Goal: Information Seeking & Learning: Compare options

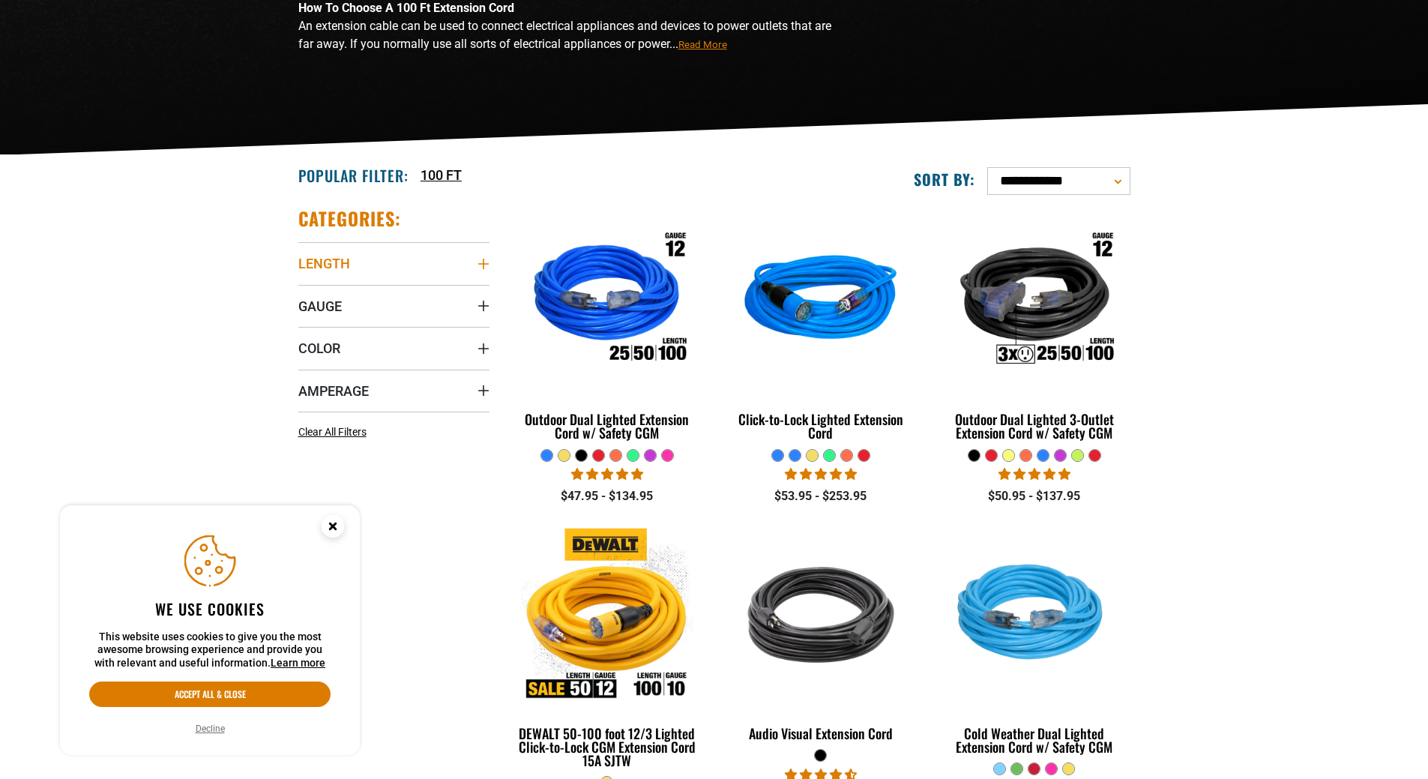
click at [482, 265] on icon "Length" at bounding box center [484, 264] width 12 height 12
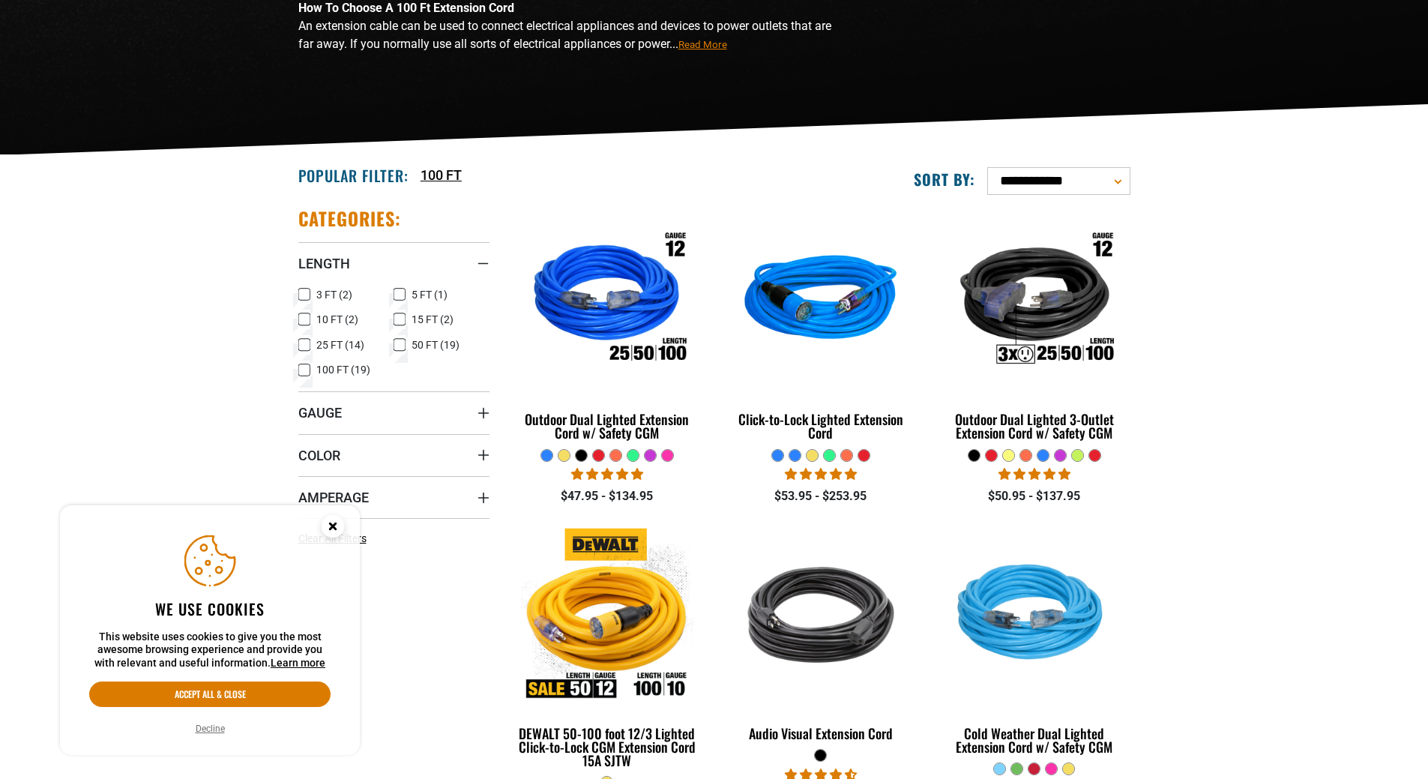
click at [305, 371] on icon at bounding box center [304, 370] width 12 height 19
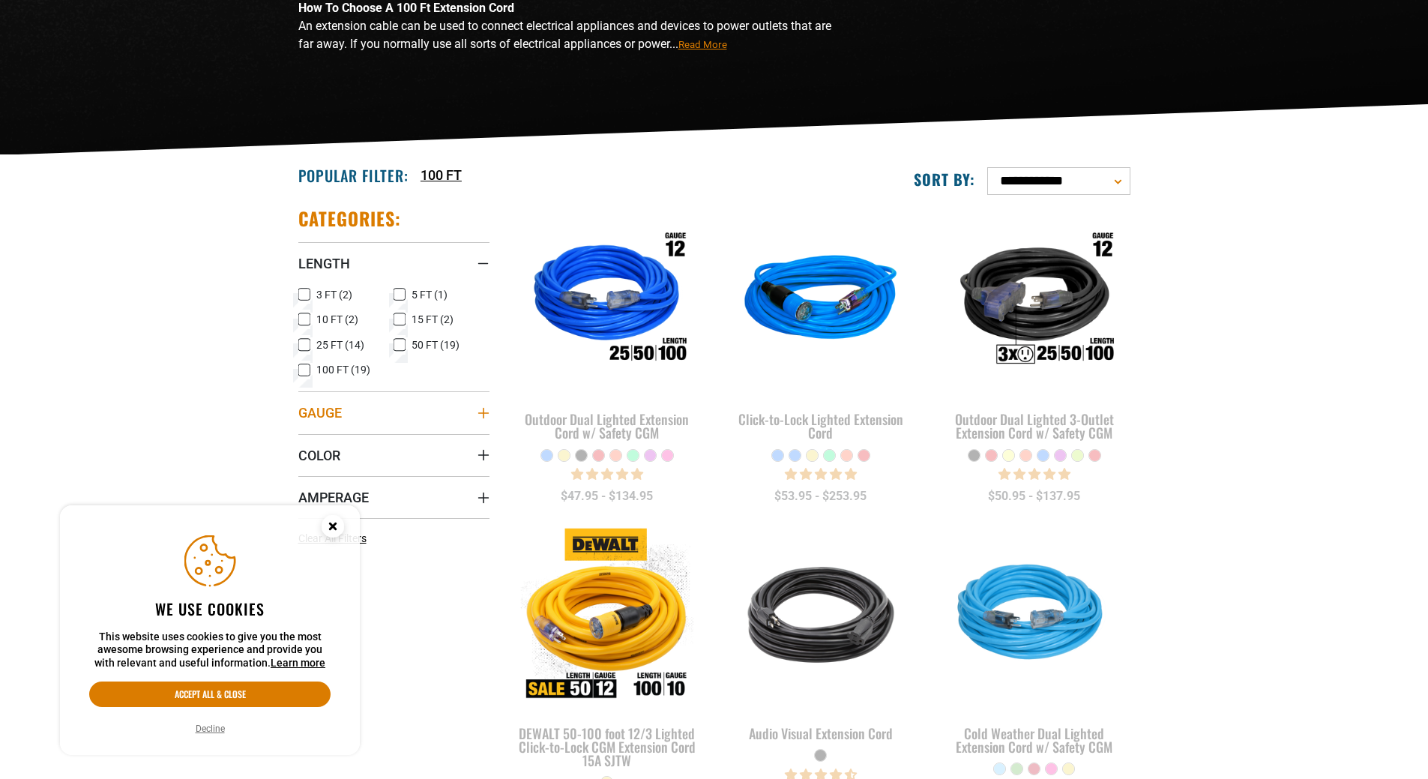
click at [481, 415] on icon "Gauge" at bounding box center [484, 413] width 12 height 12
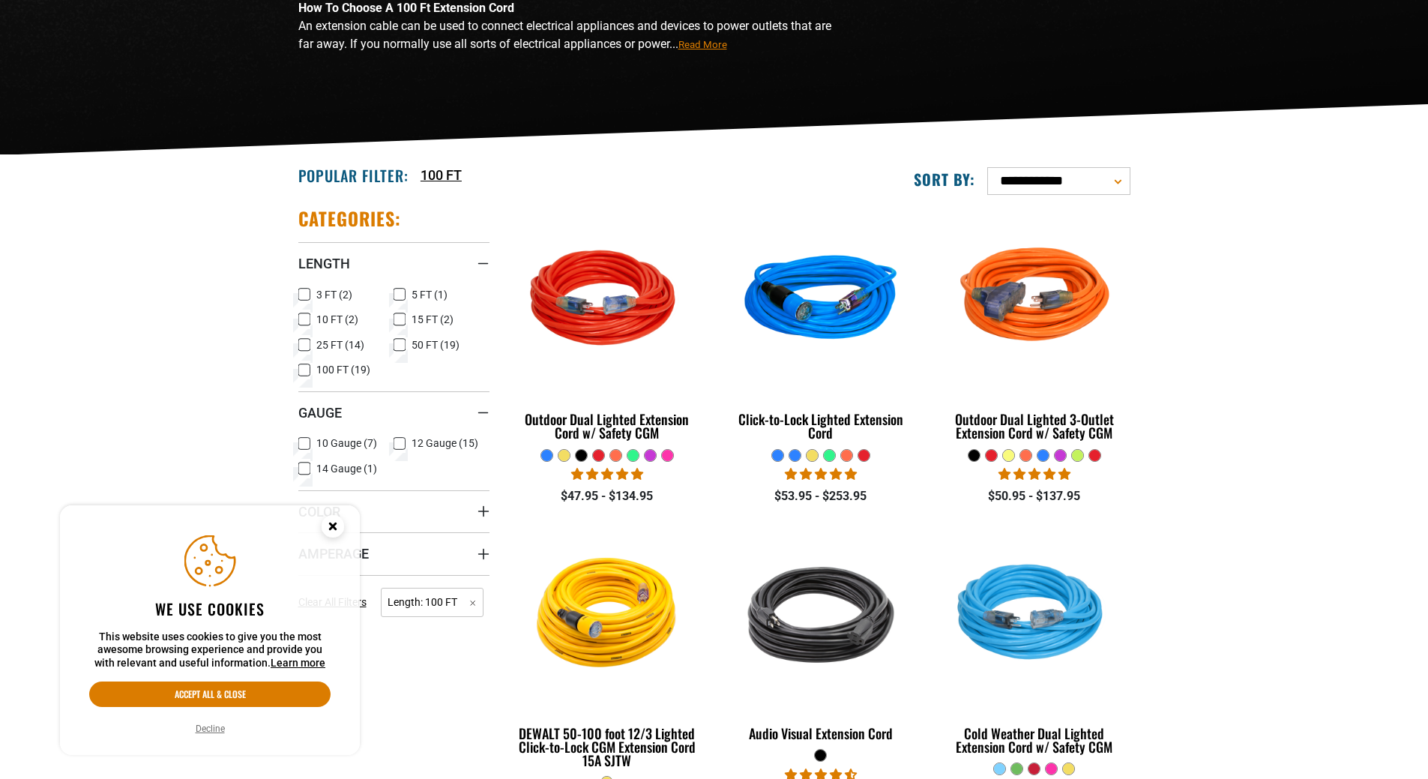
click at [309, 466] on icon at bounding box center [304, 468] width 12 height 19
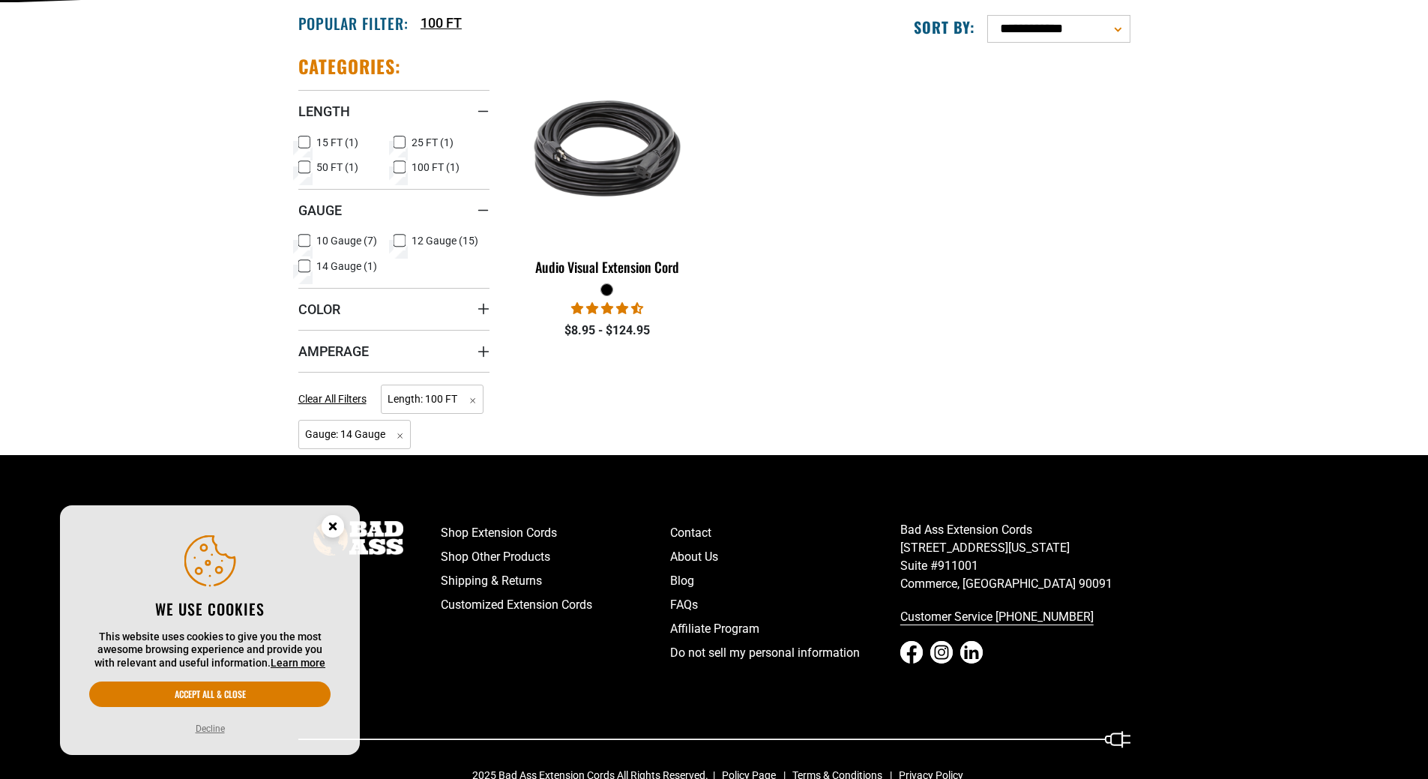
scroll to position [412, 0]
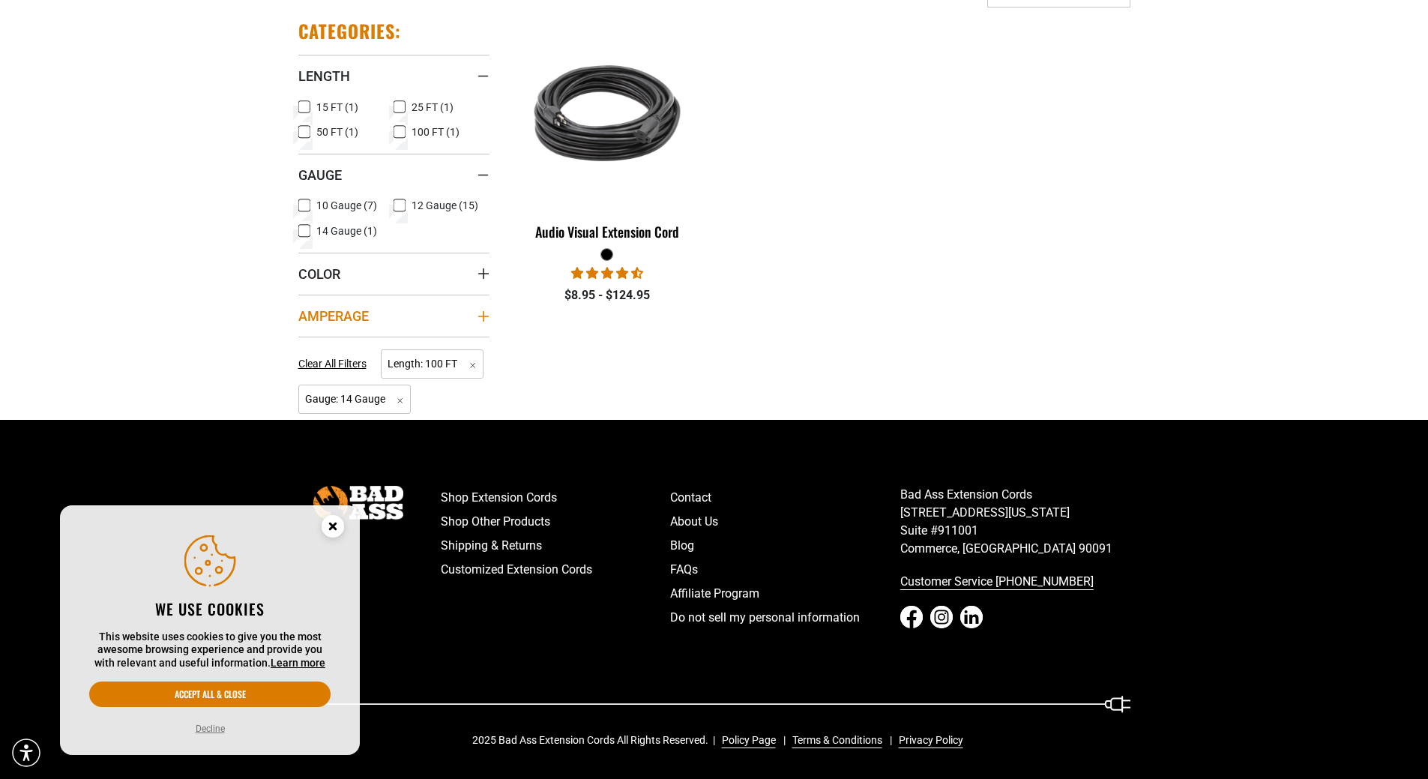
click at [470, 312] on summary "Amperage" at bounding box center [393, 316] width 191 height 42
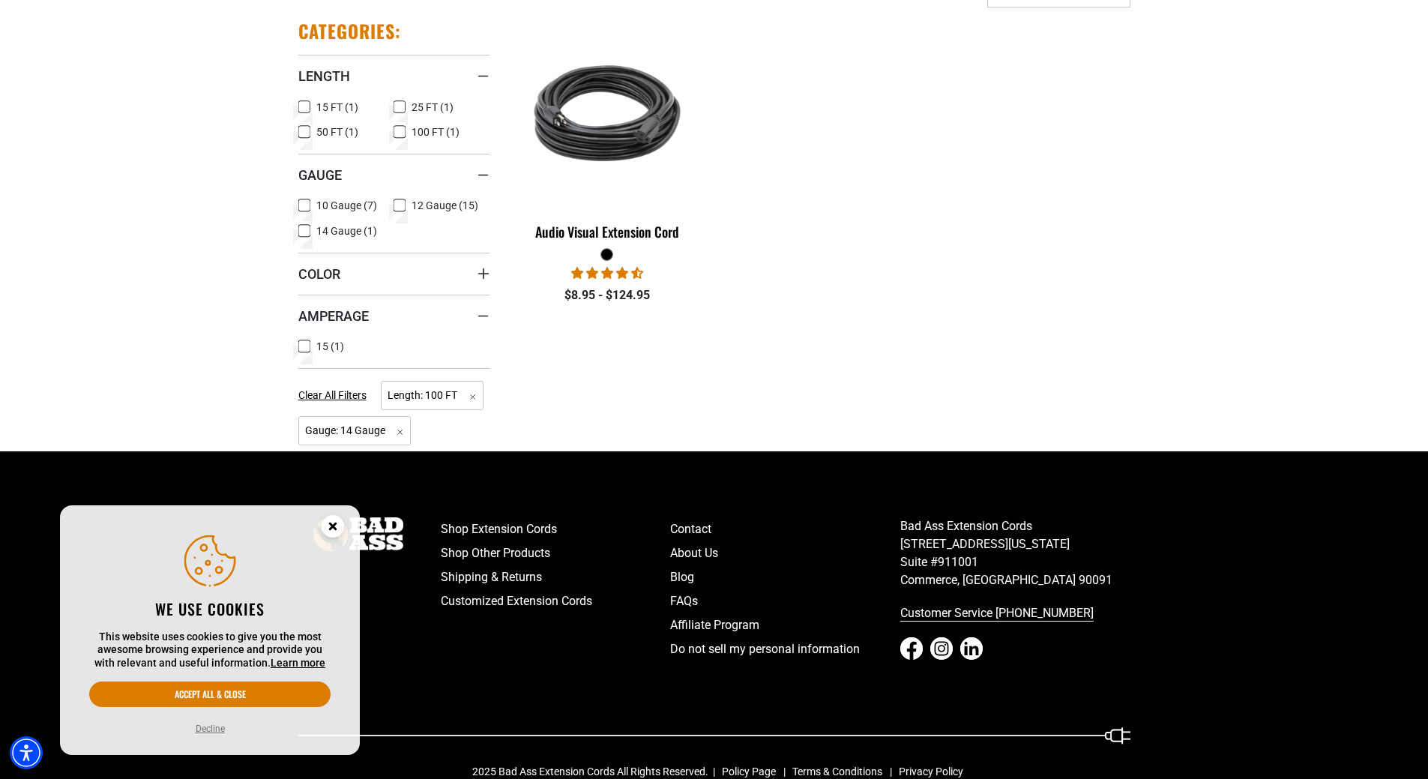
click at [202, 273] on section "**********" at bounding box center [714, 210] width 1428 height 484
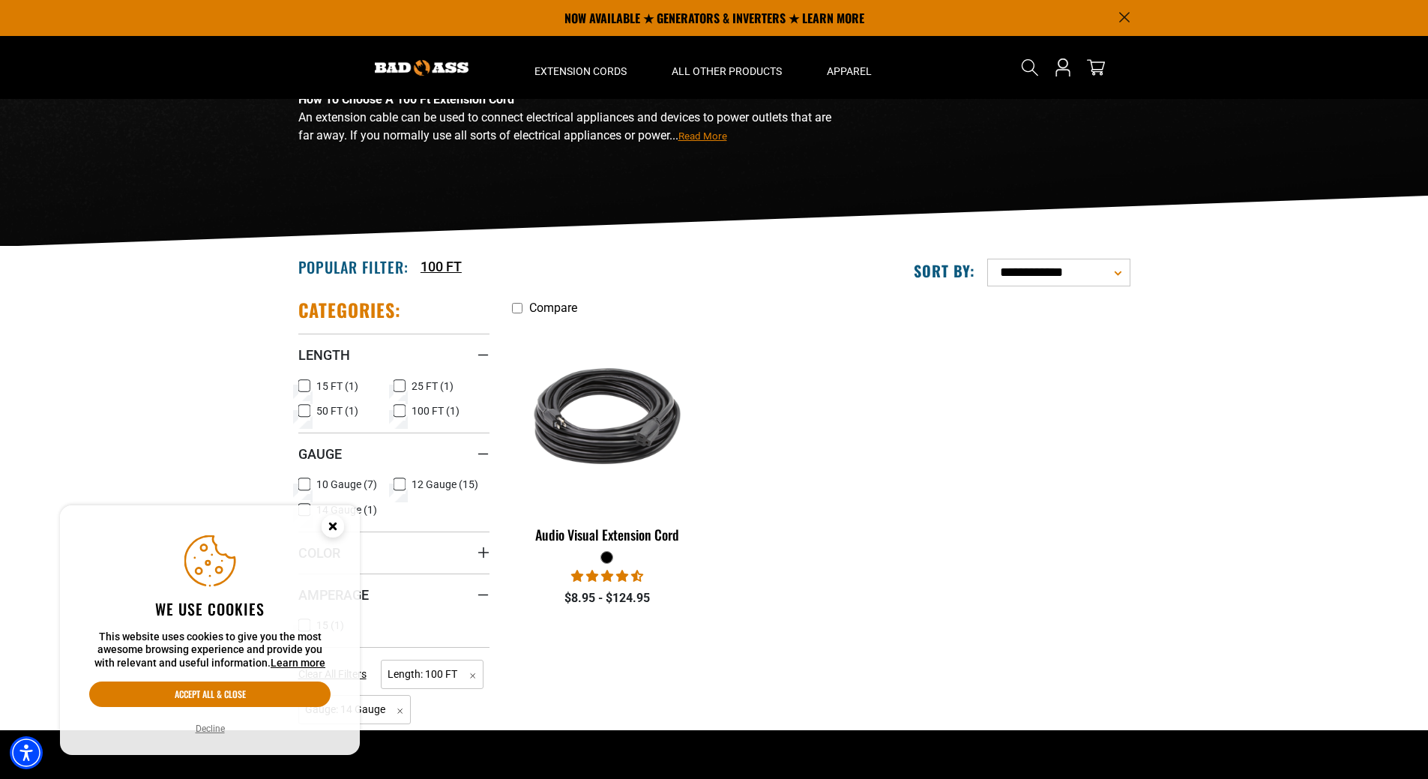
scroll to position [0, 0]
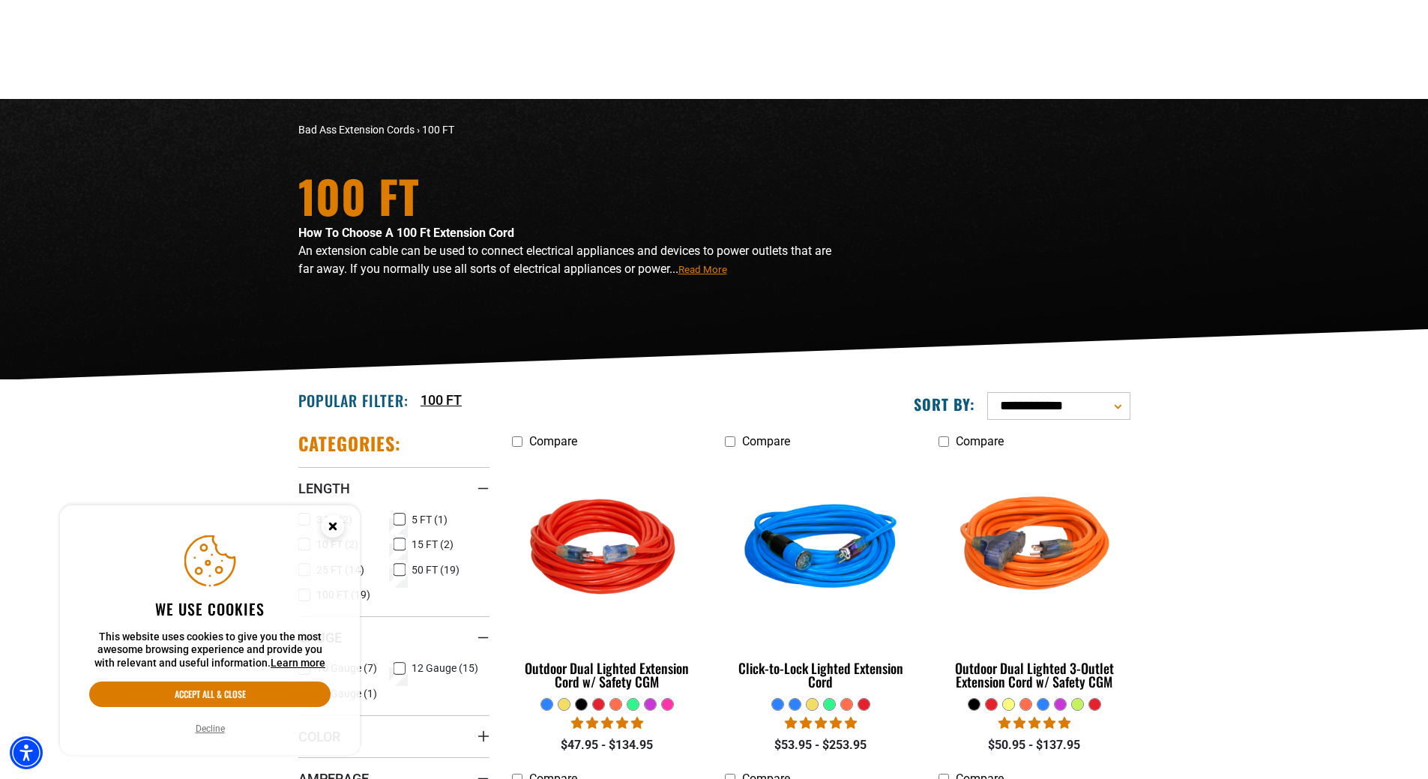
scroll to position [225, 0]
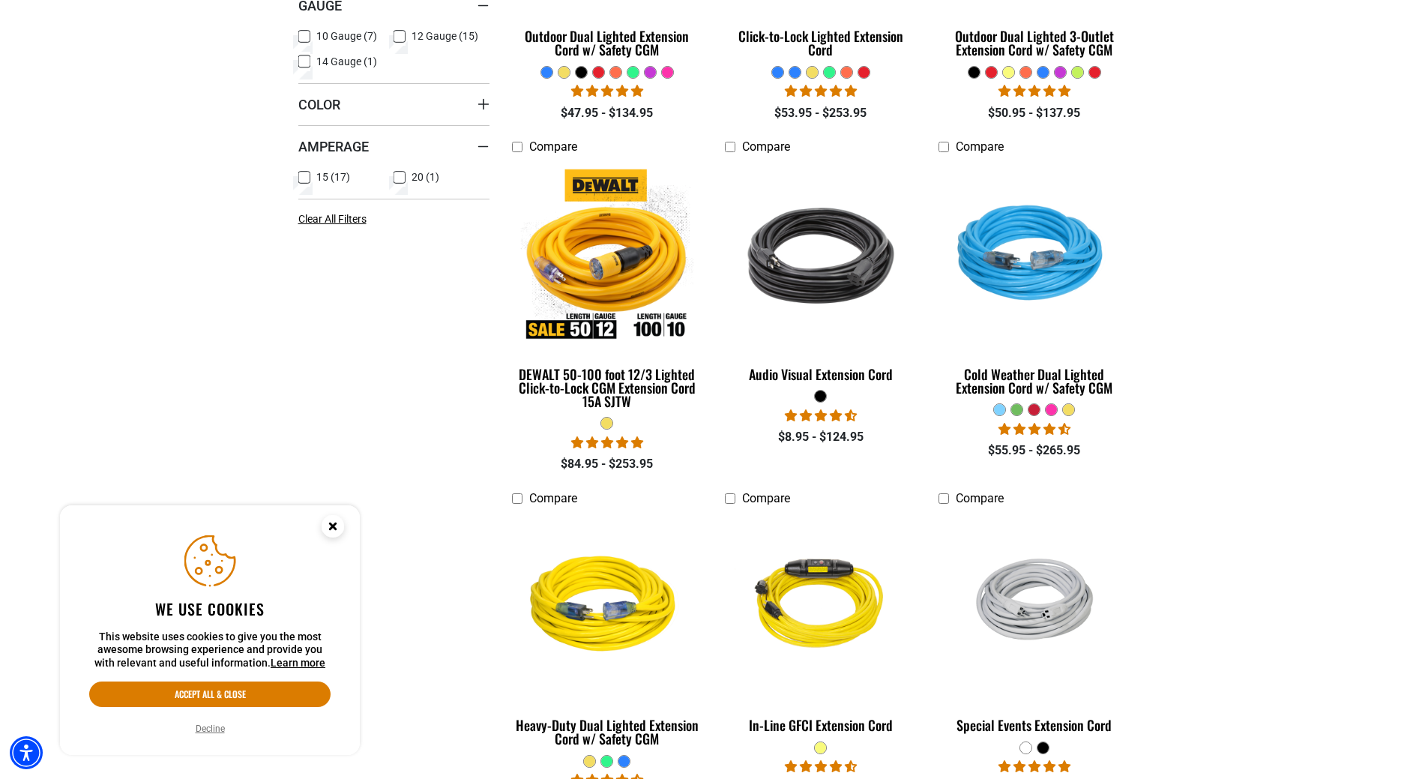
scroll to position [825, 0]
